Goal: Communication & Community: Answer question/provide support

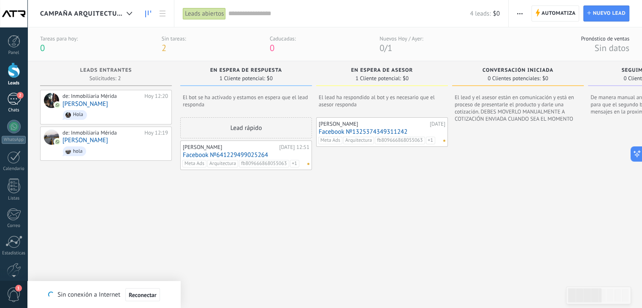
click at [8, 101] on div "2" at bounding box center [14, 99] width 14 height 12
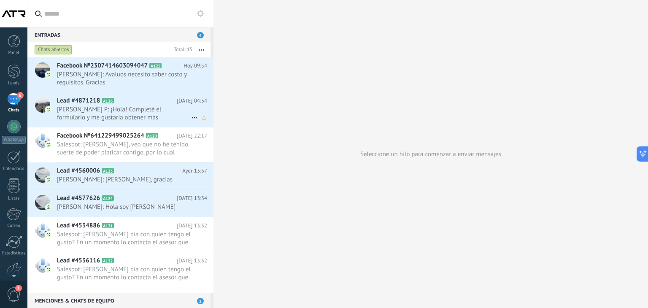
click at [114, 115] on span "[PERSON_NAME] P: ¡Hola! Completé el formulario y me gustaría obtener más inform…" at bounding box center [124, 114] width 134 height 16
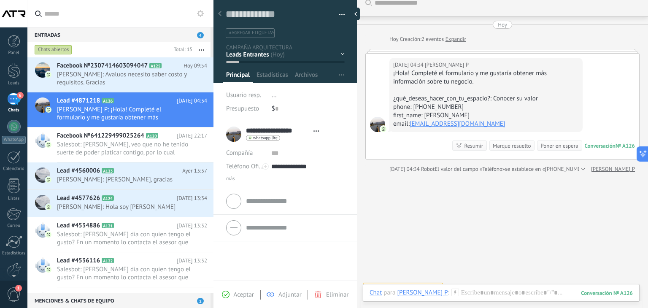
scroll to position [23, 0]
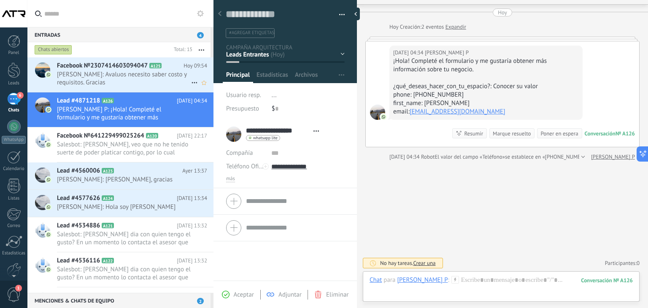
click at [121, 74] on span "[PERSON_NAME]: Avaluos necesito saber costo y requisitos. Gracias" at bounding box center [124, 78] width 134 height 16
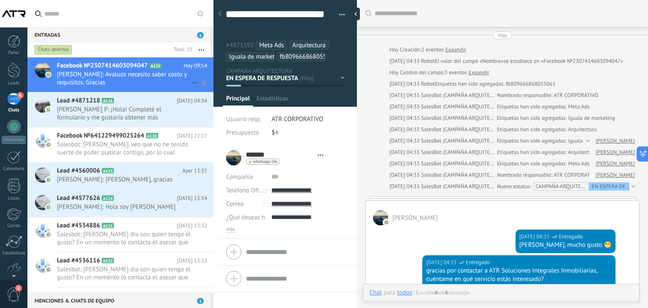
scroll to position [218, 0]
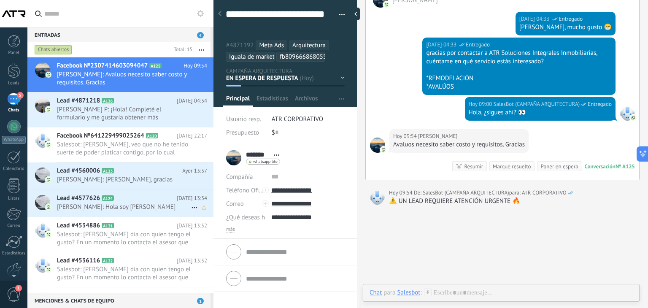
click at [138, 210] on span "[PERSON_NAME]: Hola soy [PERSON_NAME]" at bounding box center [124, 207] width 134 height 8
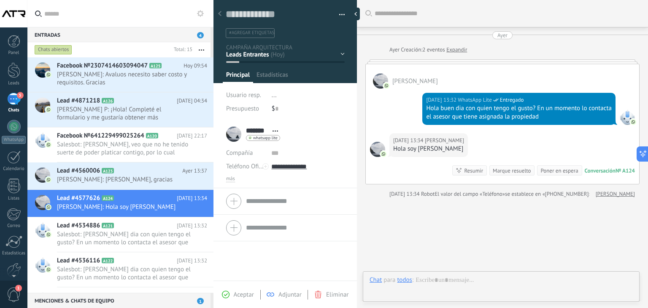
scroll to position [19, 0]
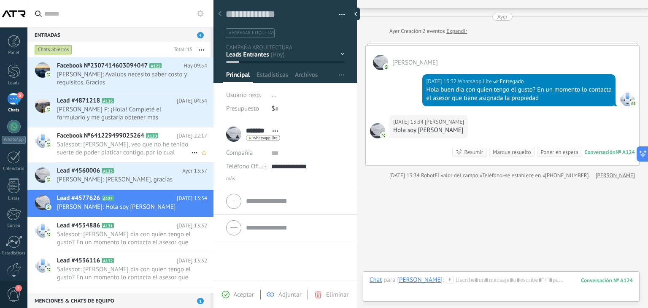
click at [115, 154] on span "Salesbot: [PERSON_NAME], veo que no he tenido suerte de poder platicar contigo,…" at bounding box center [124, 149] width 134 height 16
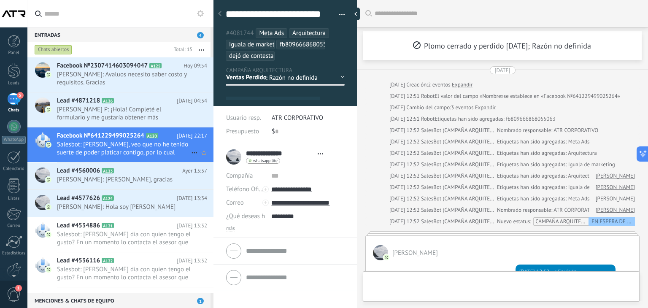
scroll to position [25, 0]
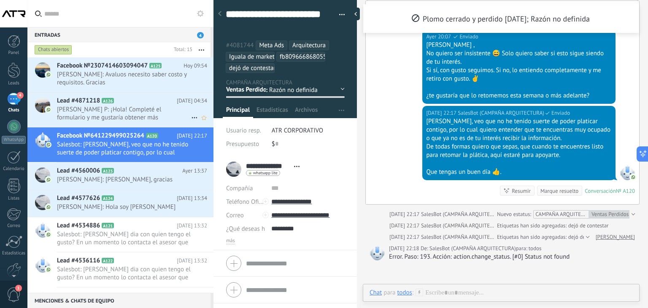
click at [110, 117] on span "[PERSON_NAME] P: ¡Hola! Completé el formulario y me gustaría obtener más inform…" at bounding box center [124, 114] width 134 height 16
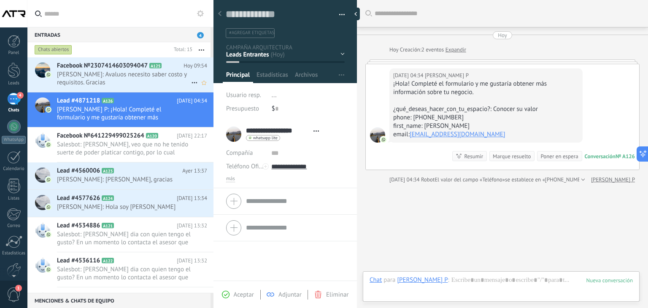
scroll to position [23, 0]
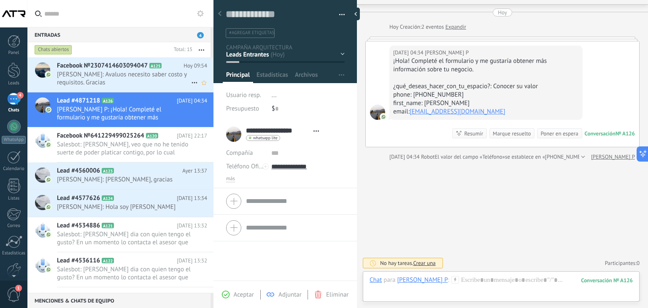
click at [122, 83] on span "[PERSON_NAME]: Avaluos necesito saber costo y requisitos. Gracias" at bounding box center [124, 78] width 134 height 16
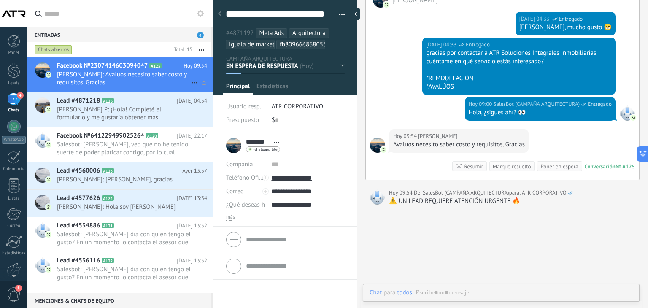
scroll to position [25, 0]
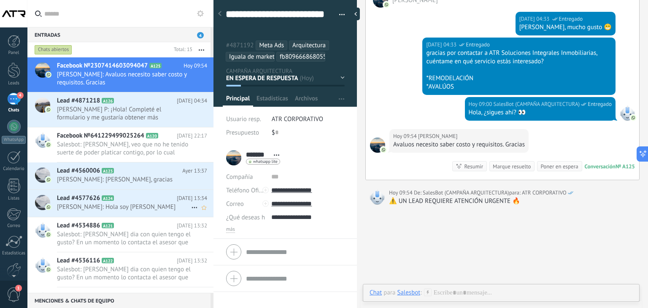
click at [132, 196] on h2 "Lead #4577626 A124" at bounding box center [117, 198] width 120 height 8
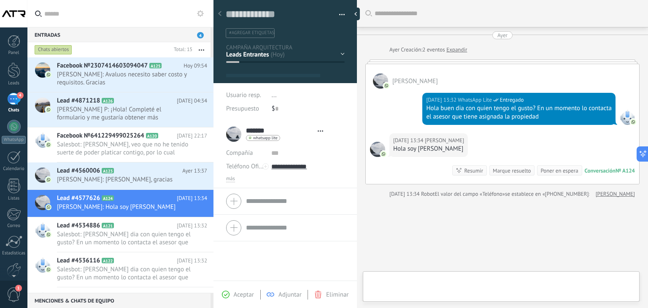
type textarea "**********"
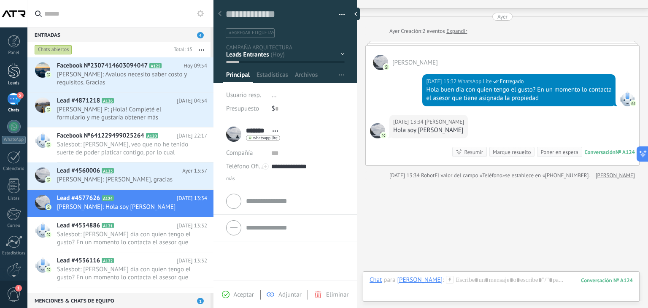
click at [15, 73] on div at bounding box center [14, 70] width 13 height 16
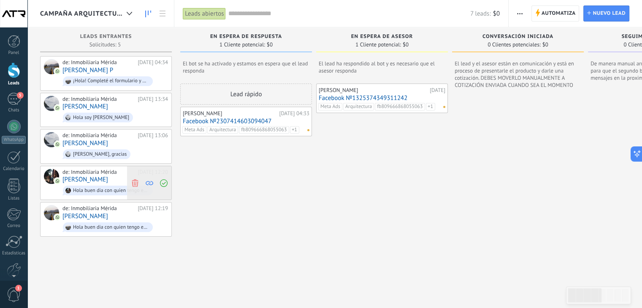
click at [134, 182] on use at bounding box center [135, 183] width 6 height 8
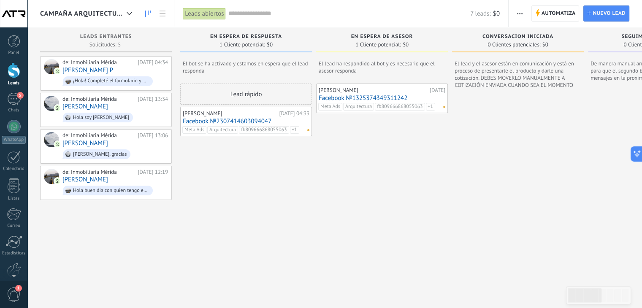
click at [87, 225] on div "de: Inmobiliaria [GEOGRAPHIC_DATA][PERSON_NAME][DATE] 04:34 [PERSON_NAME] P ¡Ho…" at bounding box center [106, 175] width 132 height 239
click at [12, 111] on div "Chats" at bounding box center [14, 110] width 24 height 5
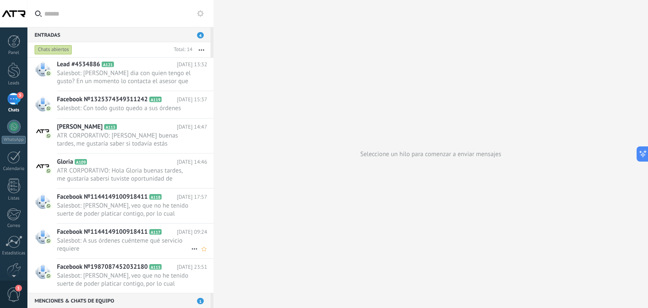
scroll to position [233, 0]
